Goal: Ask a question

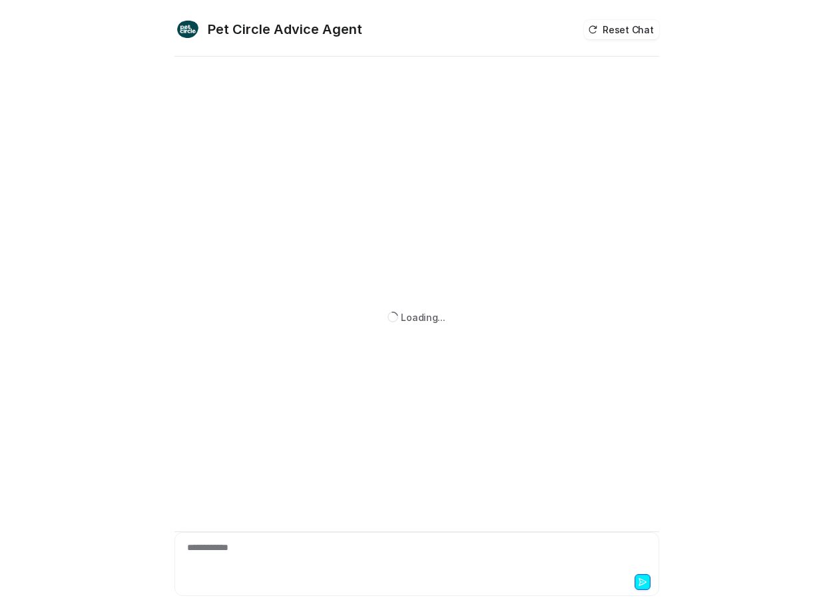
click at [252, 559] on div "**********" at bounding box center [417, 556] width 478 height 31
paste div "To enrich screen reader interactions, please activate Accessibility in Grammarl…"
